Goal: Information Seeking & Learning: Learn about a topic

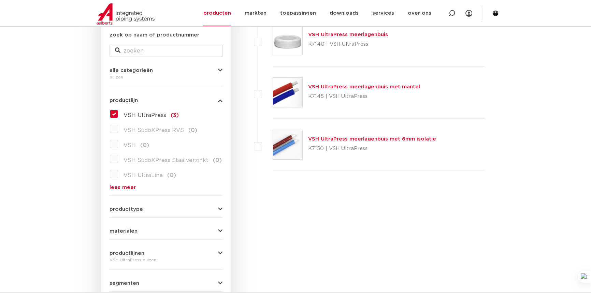
click at [118, 118] on label "VSH UltraPress (3)" at bounding box center [148, 113] width 61 height 11
click at [0, 0] on input "VSH UltraPress (3)" at bounding box center [0, 0] width 0 height 0
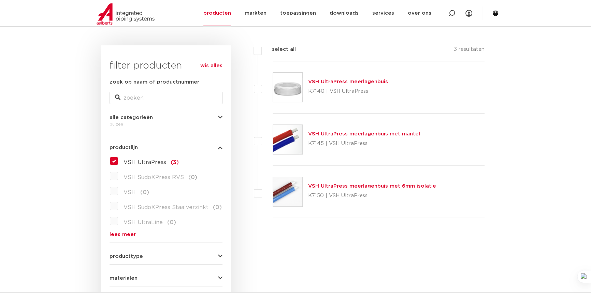
scroll to position [71, 0]
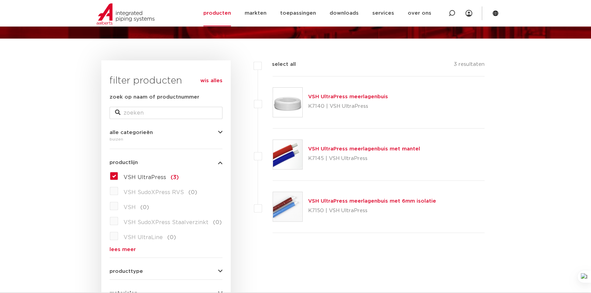
click at [208, 165] on div "productlijn VSH UltraPress VSH UltraPress (3) VSH SudoXPress RVS (0) VSH (0) VS…" at bounding box center [165, 203] width 113 height 98
click at [223, 169] on div "wis alles filter producten zoek op naam of productnummer alle categorieën buize…" at bounding box center [165, 236] width 129 height 353
click at [219, 165] on icon "button" at bounding box center [220, 162] width 4 height 5
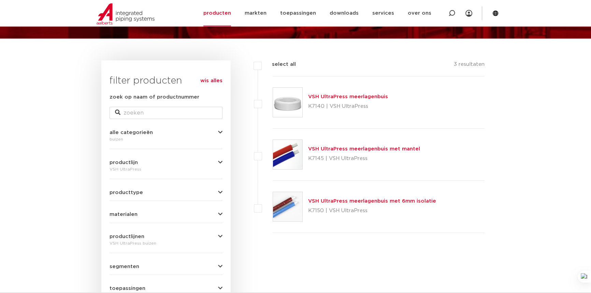
click at [219, 165] on icon "button" at bounding box center [220, 162] width 4 height 5
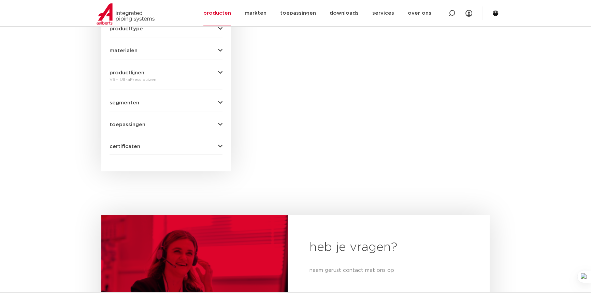
scroll to position [319, 0]
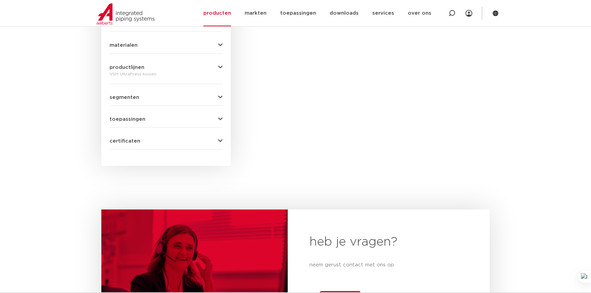
click at [203, 78] on div "productlijnen VSH UltraPress buizen VSH SmartPress maak een keuze VSH SmartPres…" at bounding box center [165, 68] width 113 height 19
click at [218, 70] on icon "button" at bounding box center [220, 67] width 4 height 5
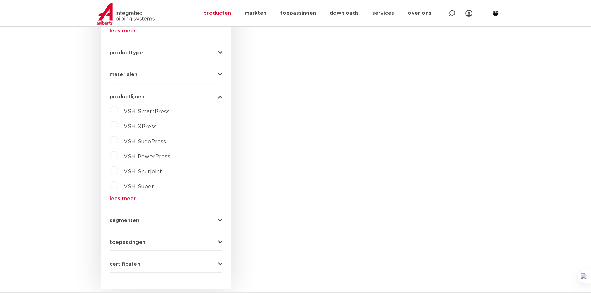
scroll to position [288, 0]
click at [119, 203] on link "lees meer" at bounding box center [165, 200] width 113 height 5
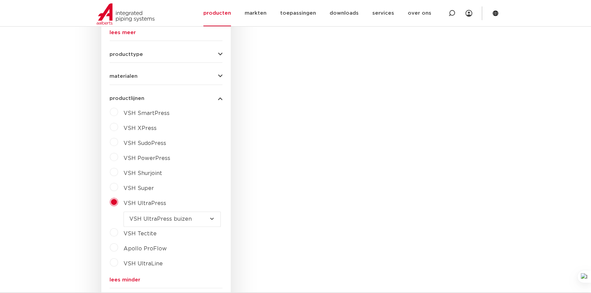
click at [118, 207] on label "VSH UltraPress" at bounding box center [142, 201] width 48 height 11
click at [271, 136] on div "filters select all 3 resultaten VSH UltraPress meerlagenbuis K7140 | VSH UltraP…" at bounding box center [360, 98] width 259 height 511
click at [129, 191] on span "VSH Super" at bounding box center [138, 187] width 30 height 5
click at [165, 212] on select "maak een keuze VSH Super Knel fittingen VSH Multi Super Knel fittingen VSH Supe…" at bounding box center [171, 203] width 97 height 15
select select "7533"
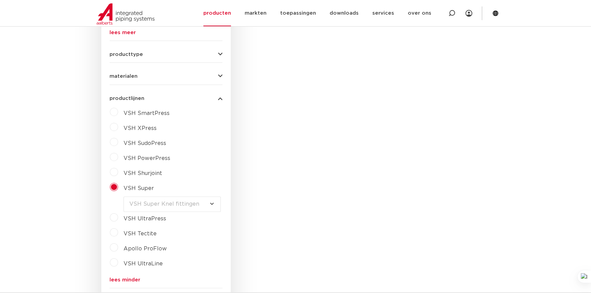
click at [124, 212] on select "maak een keuze VSH Super Knel fittingen VSH Multi Super Knel fittingen VSH Supe…" at bounding box center [171, 203] width 97 height 15
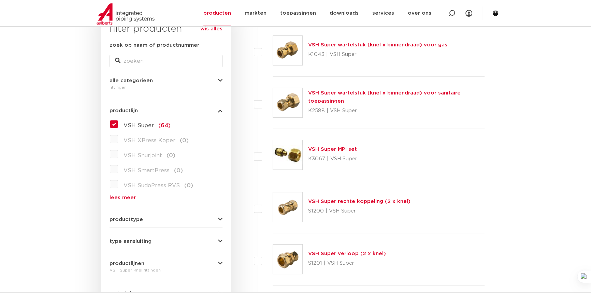
scroll to position [124, 0]
click at [340, 151] on link "VSH Super MPI set" at bounding box center [332, 148] width 49 height 5
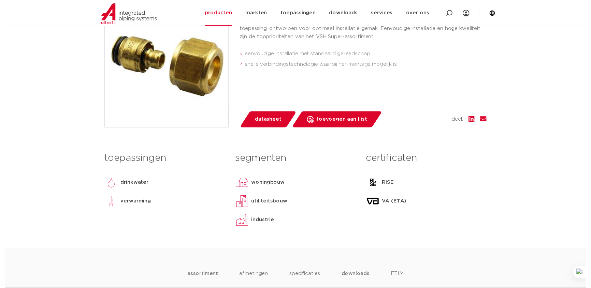
scroll to position [155, 0]
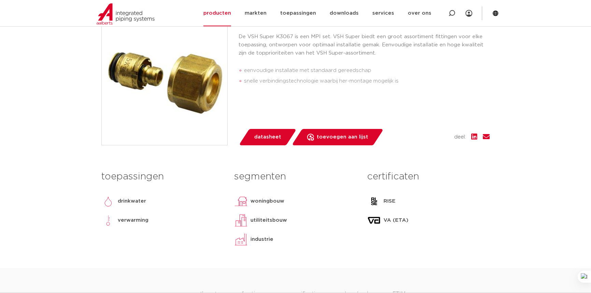
click at [281, 143] on span "datasheet" at bounding box center [267, 137] width 27 height 11
